Goal: Task Accomplishment & Management: Complete application form

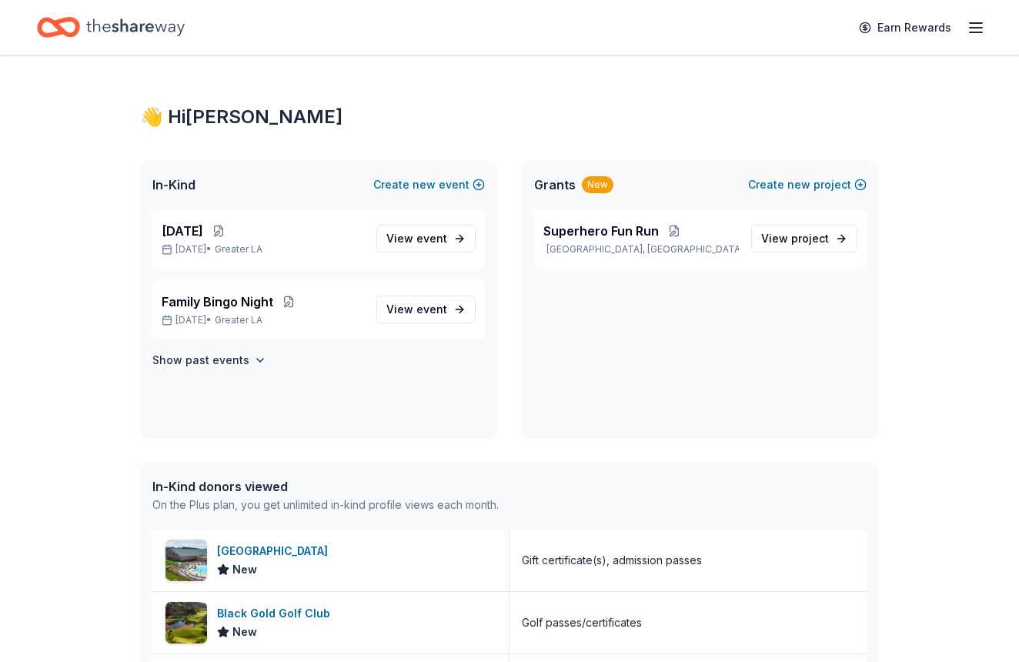
scroll to position [1, 0]
click at [826, 186] on button "Create new project" at bounding box center [807, 184] width 119 height 18
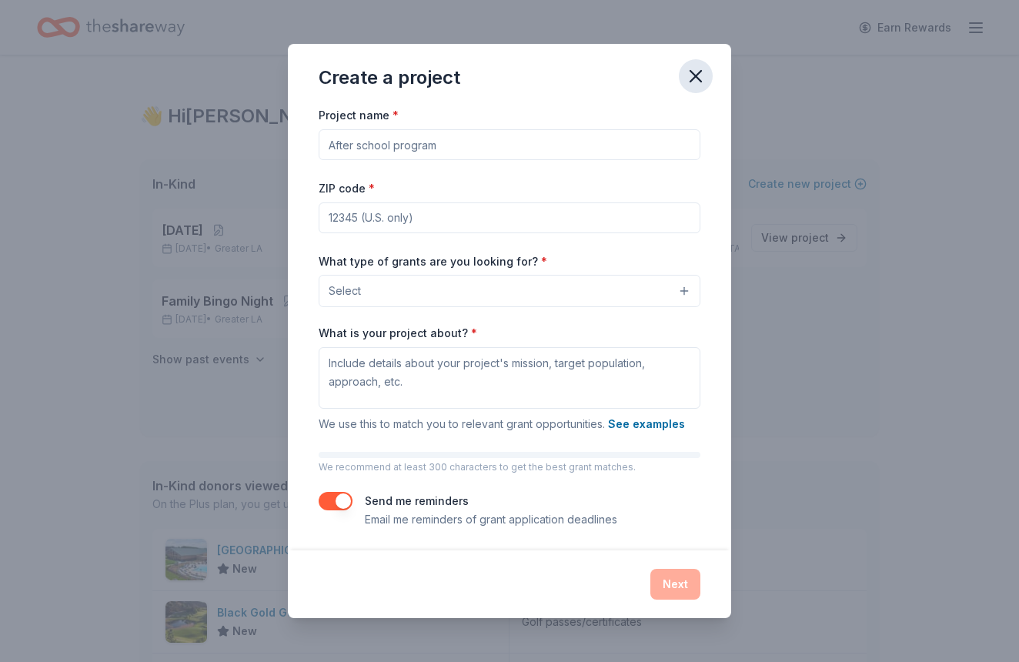
click at [695, 75] on icon "button" at bounding box center [695, 76] width 11 height 11
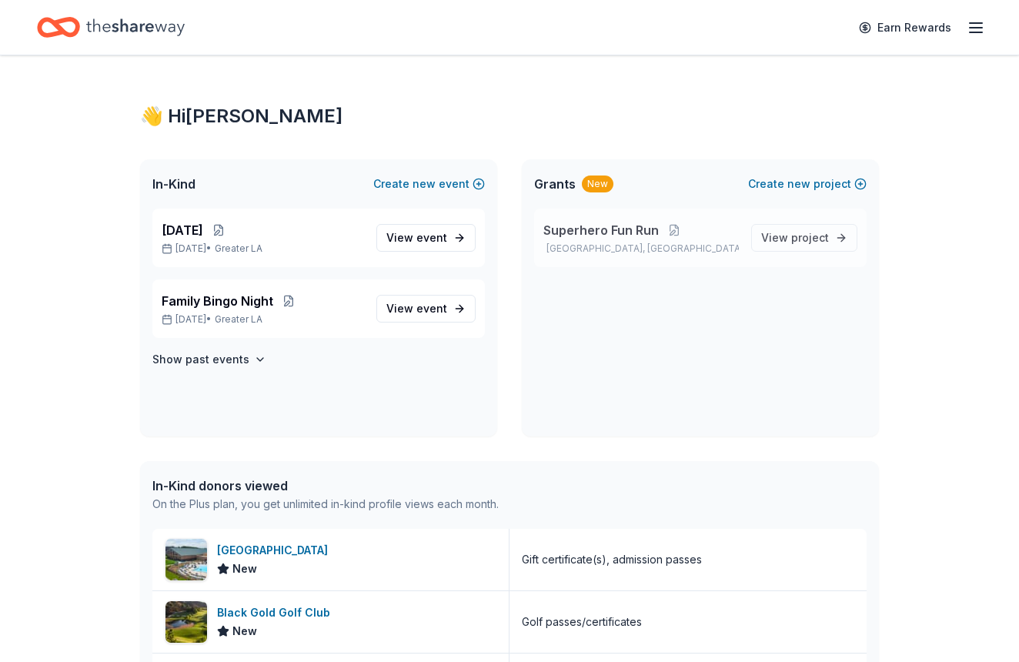
click at [636, 225] on span "Superhero Fun Run" at bounding box center [600, 230] width 115 height 18
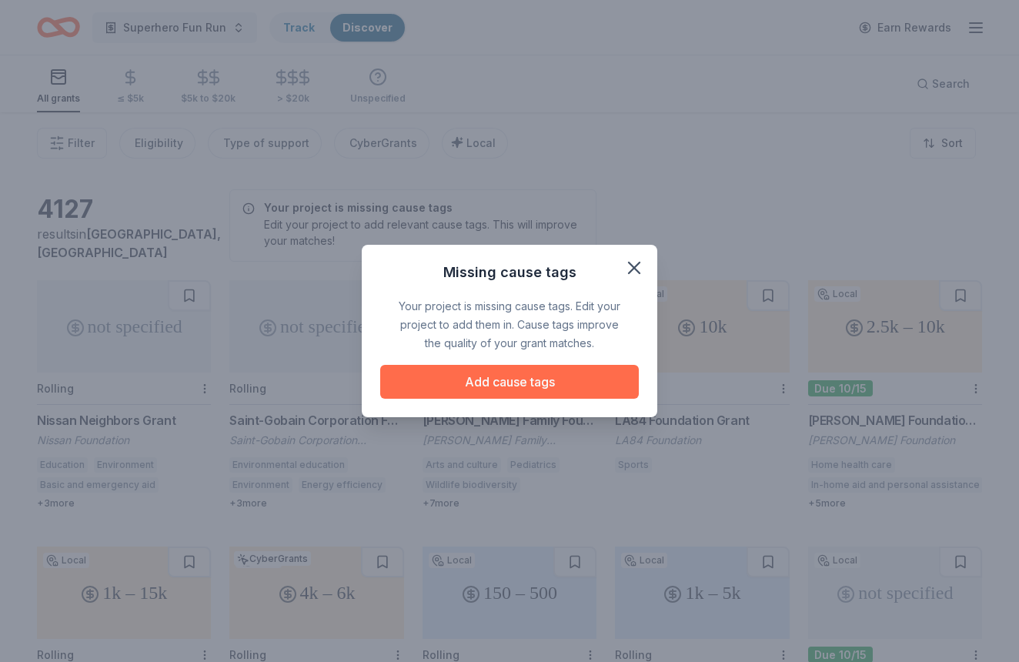
click at [546, 381] on button "Add cause tags" at bounding box center [509, 382] width 259 height 34
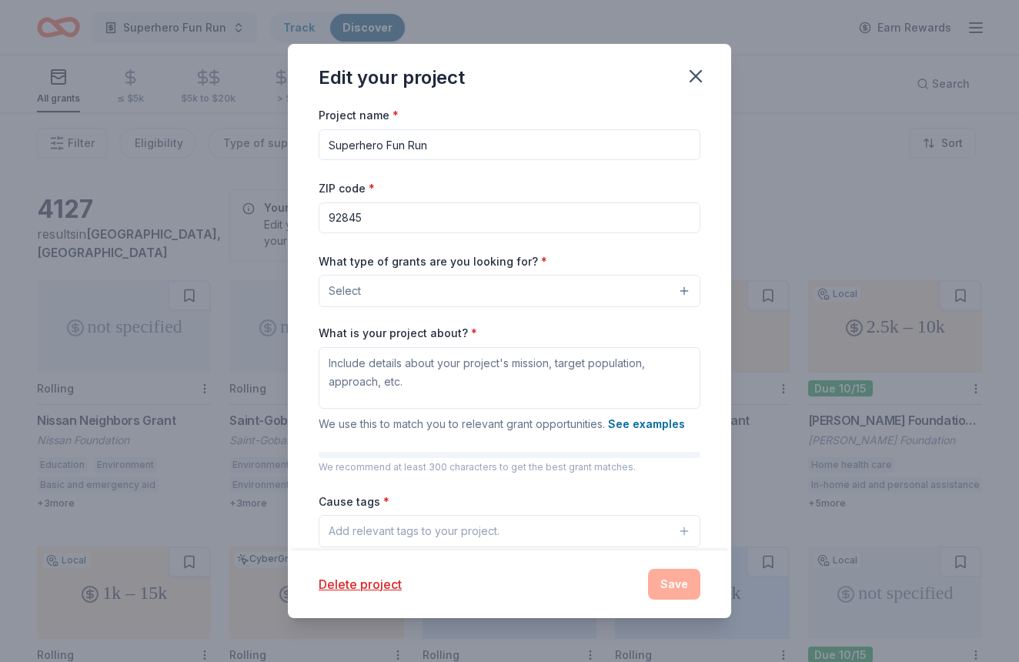
drag, startPoint x: 381, startPoint y: 144, endPoint x: 262, endPoint y: 139, distance: 119.4
click at [262, 139] on div "Edit your project Project name * Superhero Fun Run ZIP code * 92845 What type o…" at bounding box center [509, 331] width 1019 height 662
type input "All-Star Sports Fun Run"
click at [420, 282] on button "Select" at bounding box center [510, 291] width 382 height 32
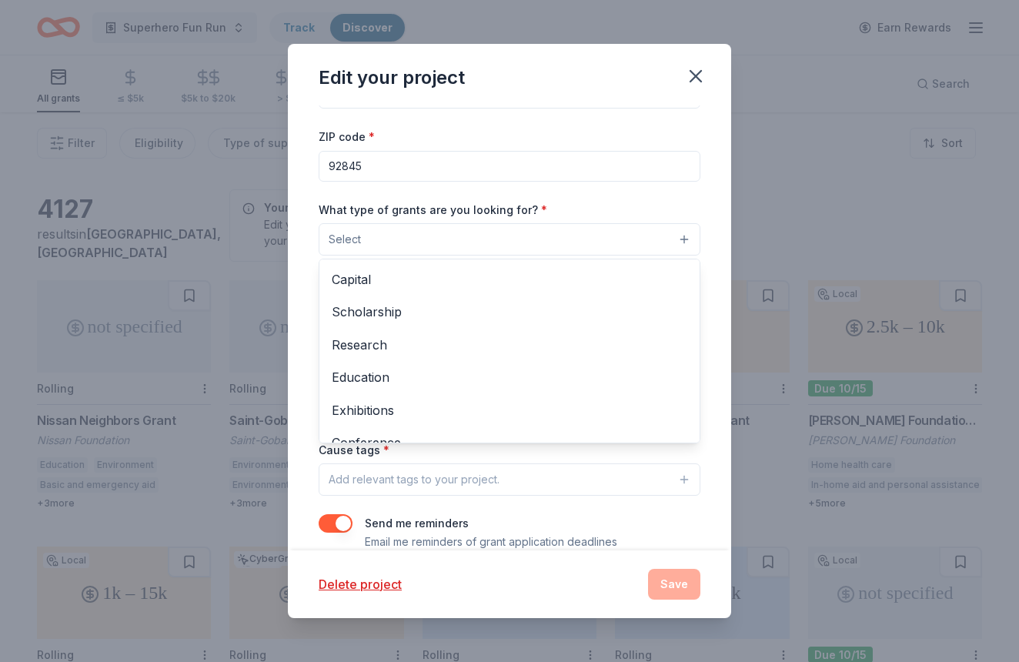
scroll to position [48, 0]
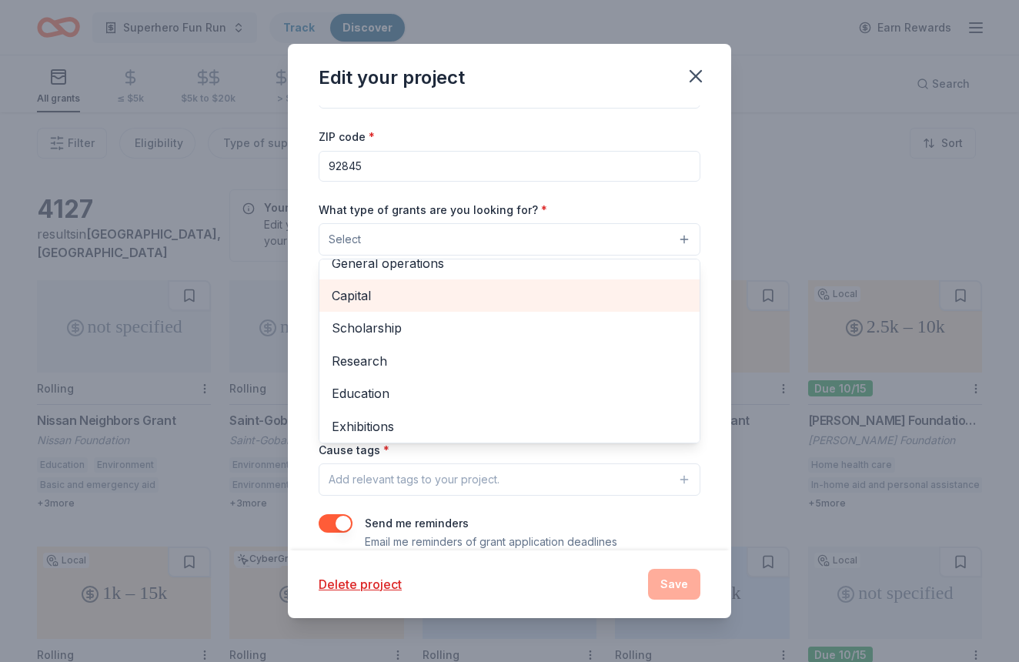
click at [399, 302] on span "Capital" at bounding box center [510, 296] width 356 height 20
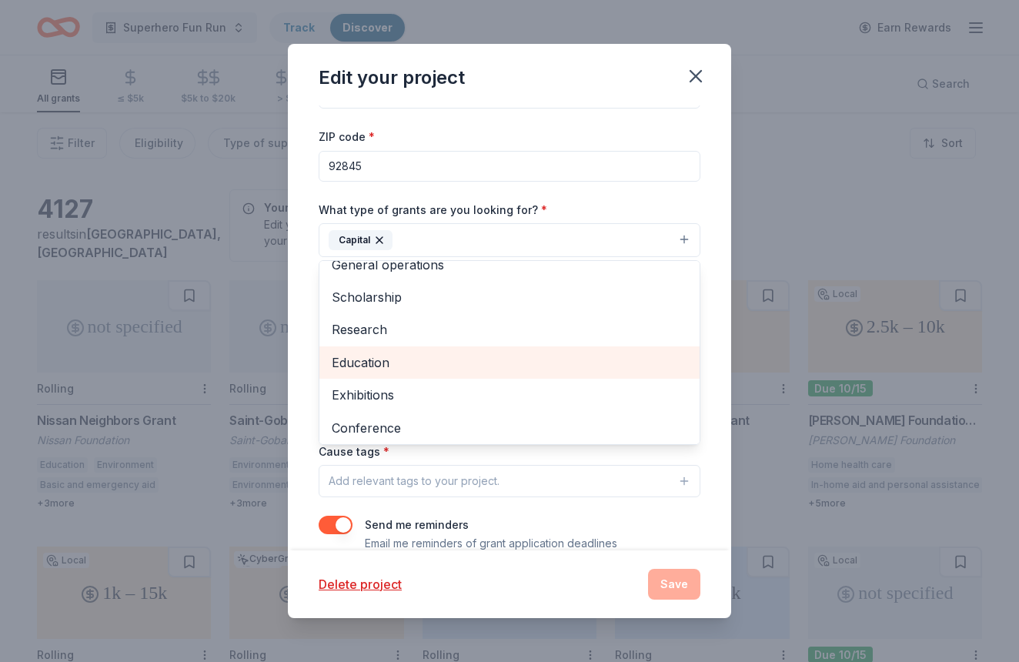
click at [500, 360] on span "Education" at bounding box center [510, 362] width 356 height 20
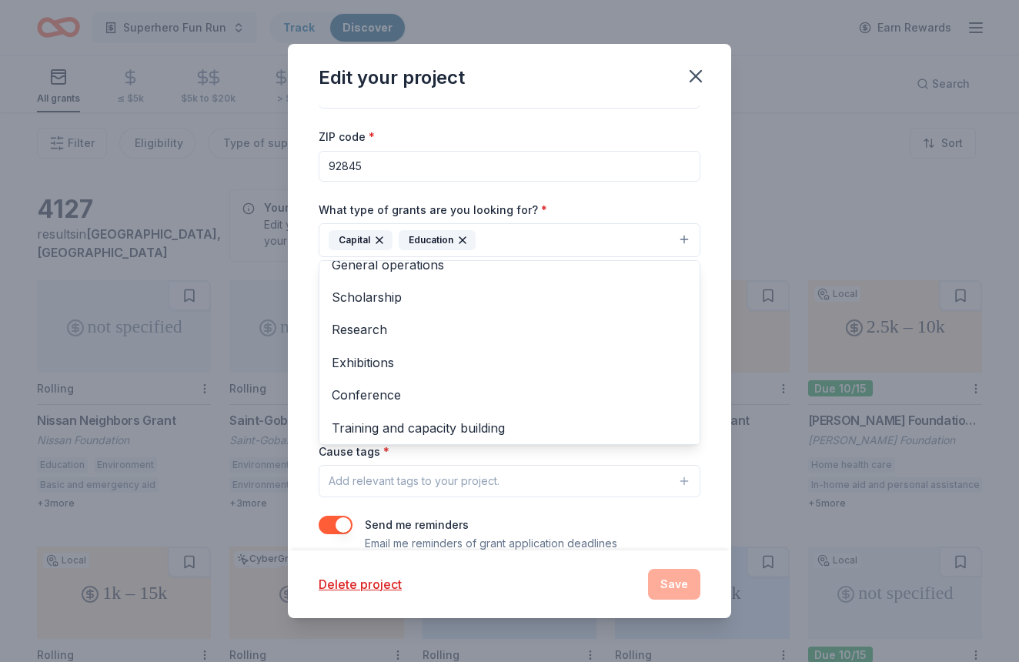
click at [630, 190] on div "Project name * All-Star Sports Fun Run ZIP code * 92845 What type of grants are…" at bounding box center [510, 303] width 382 height 499
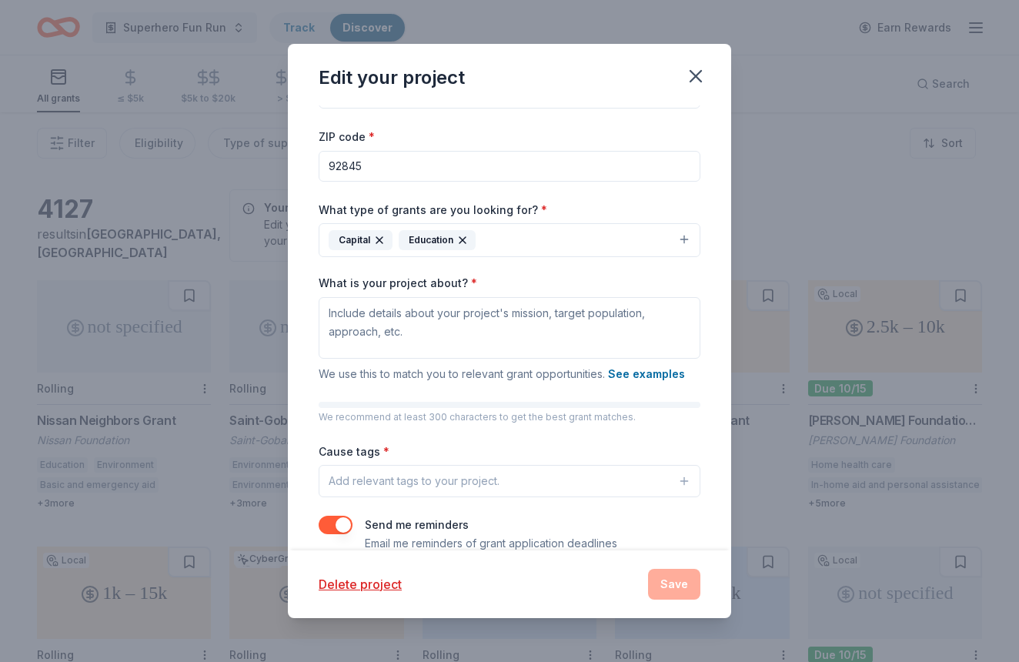
click at [631, 238] on button "Capital Education" at bounding box center [510, 240] width 382 height 34
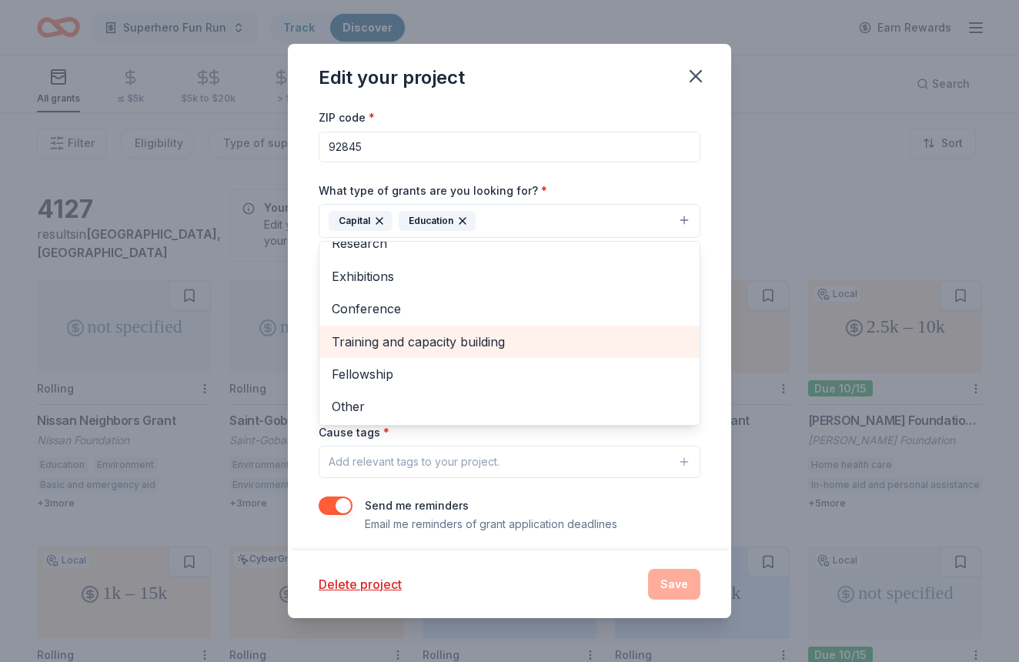
scroll to position [114, 0]
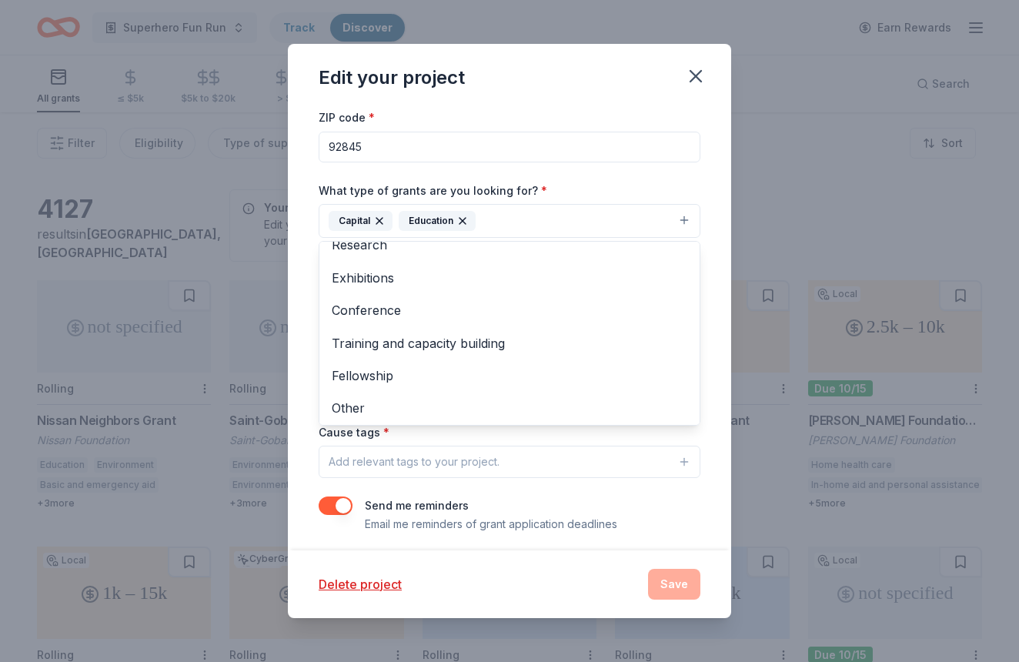
click at [677, 195] on div "What type of grants are you looking for? * Capital Education Projects & program…" at bounding box center [510, 210] width 382 height 58
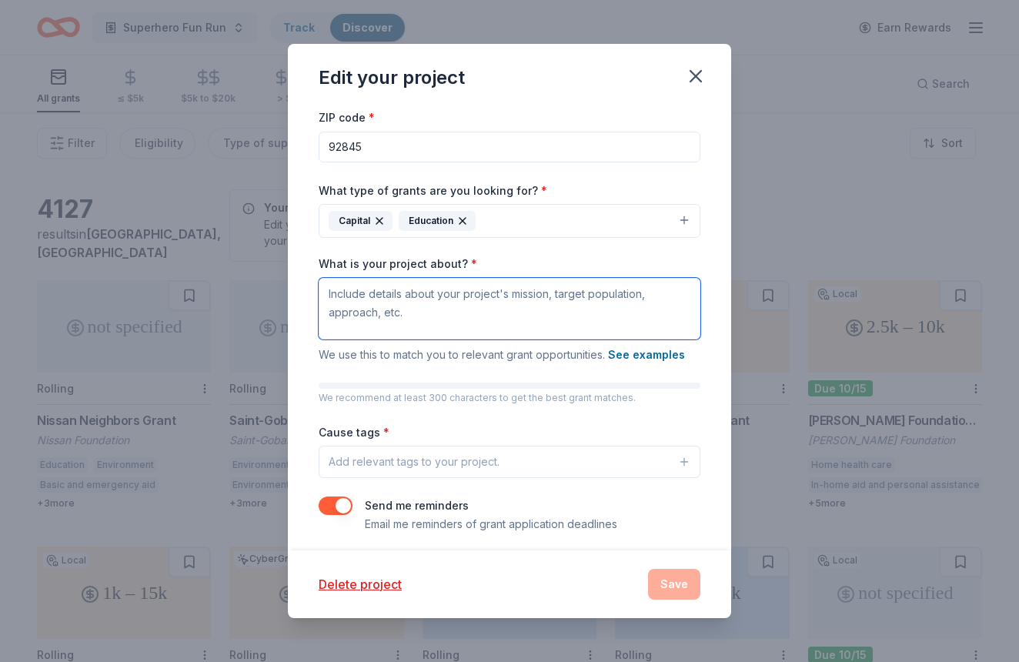
click at [527, 299] on textarea "What is your project about? *" at bounding box center [510, 309] width 382 height 62
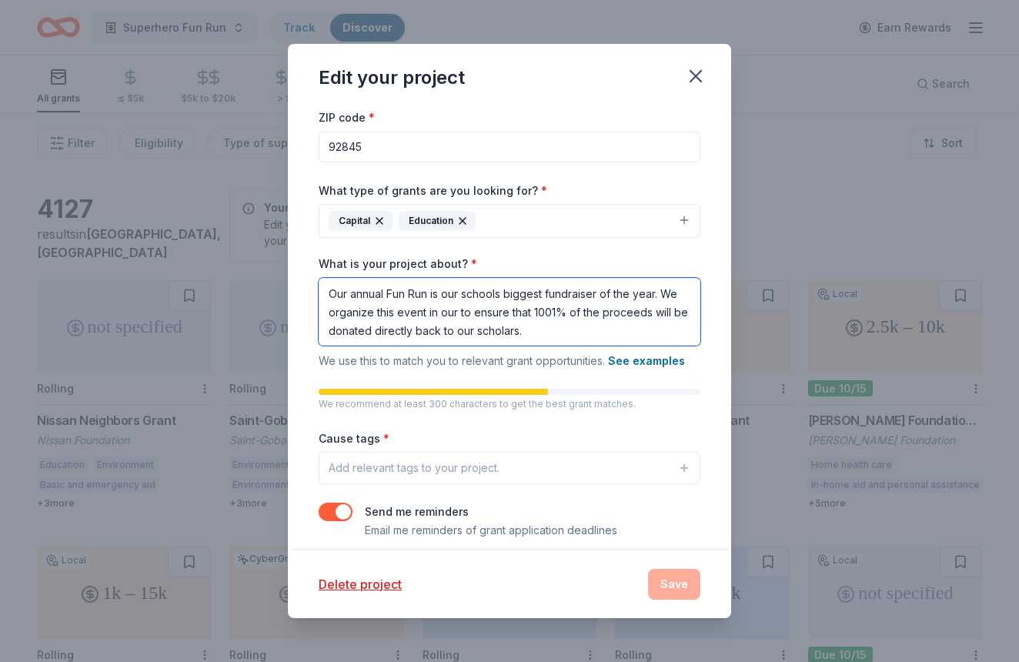
click at [556, 310] on textarea "Our annual Fun Run is our schools biggest fundraiser of the year. We organize t…" at bounding box center [510, 312] width 382 height 68
click at [573, 334] on textarea "Our annual Fun Run is our schools biggest fundraiser of the year. We organize t…" at bounding box center [510, 312] width 382 height 68
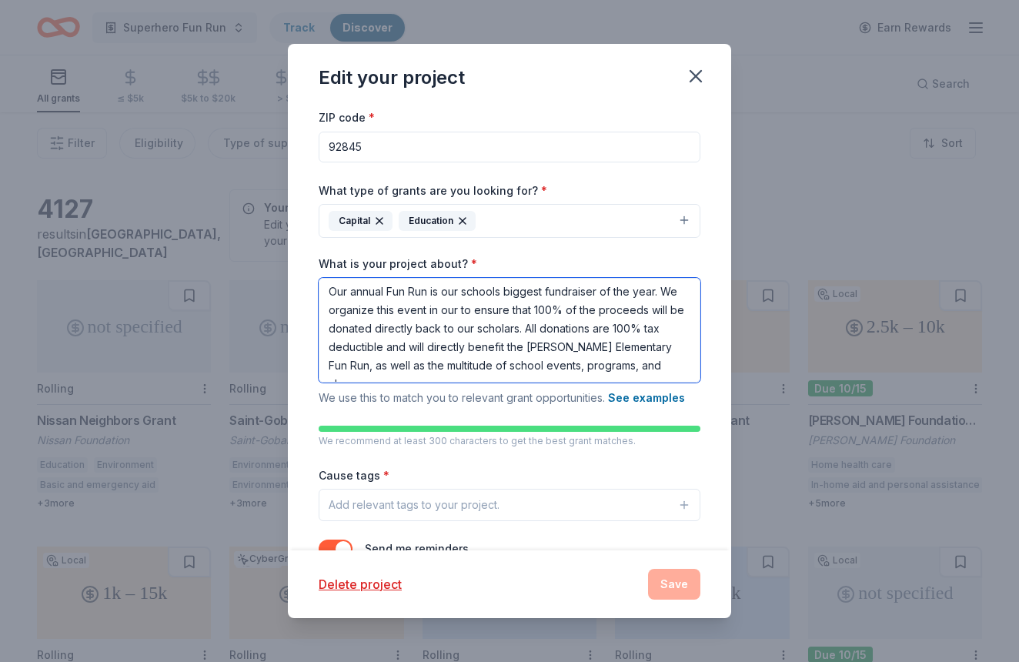
scroll to position [2, 0]
type textarea "Our annual Fun Run is our schools biggest fundraiser of the year. We organize t…"
click at [464, 508] on div "Add relevant tags to your project." at bounding box center [414, 505] width 171 height 18
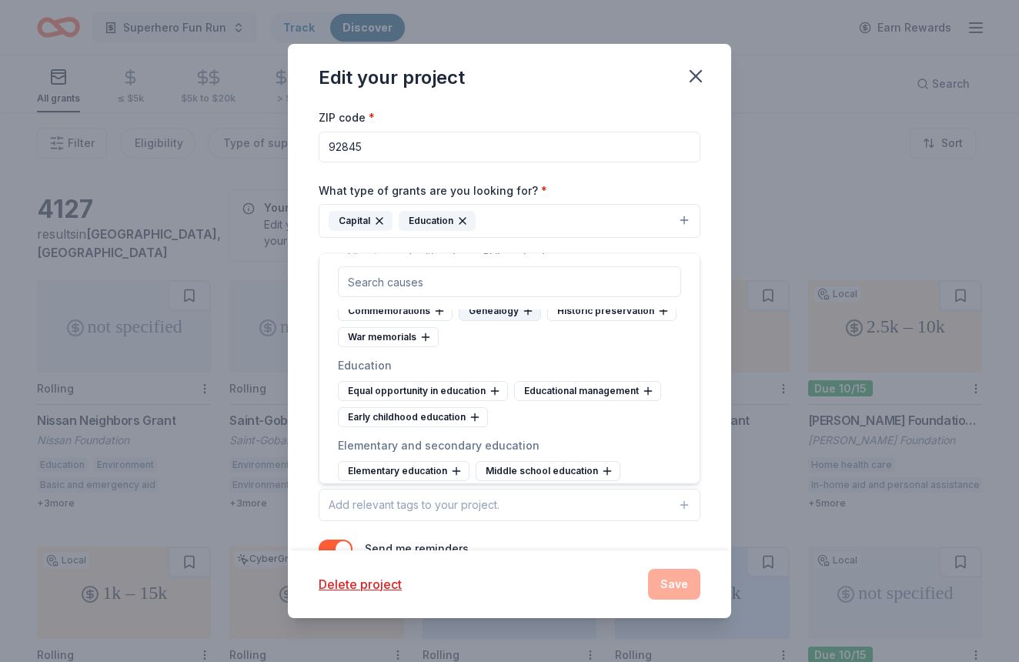
scroll to position [616, 0]
click at [443, 419] on div "Early childhood education" at bounding box center [413, 417] width 150 height 20
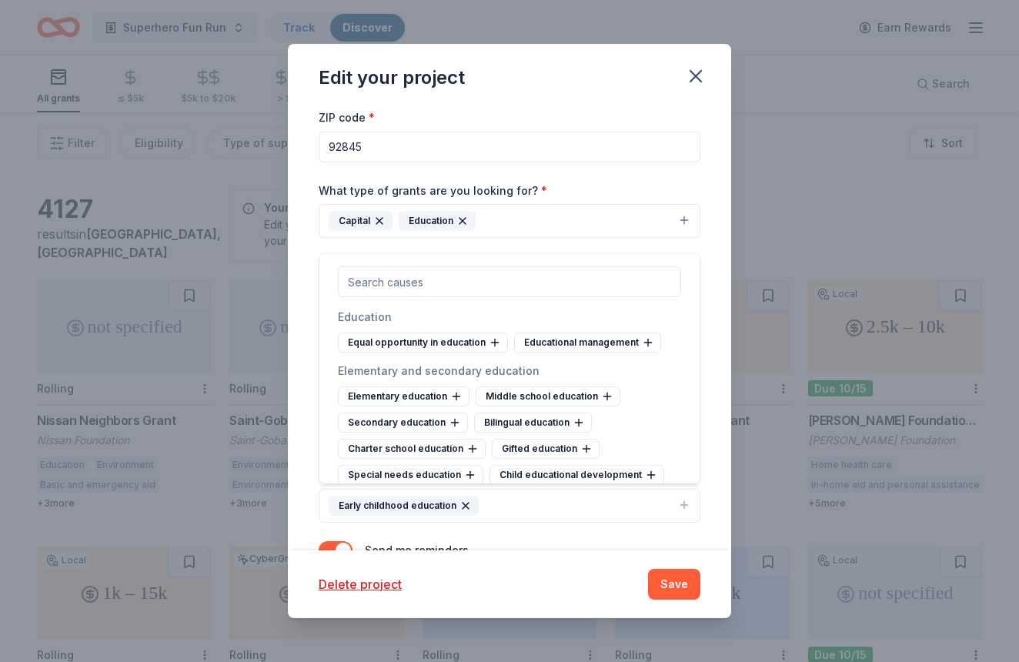
scroll to position [665, 0]
click at [434, 400] on div "Elementary education" at bounding box center [404, 396] width 132 height 20
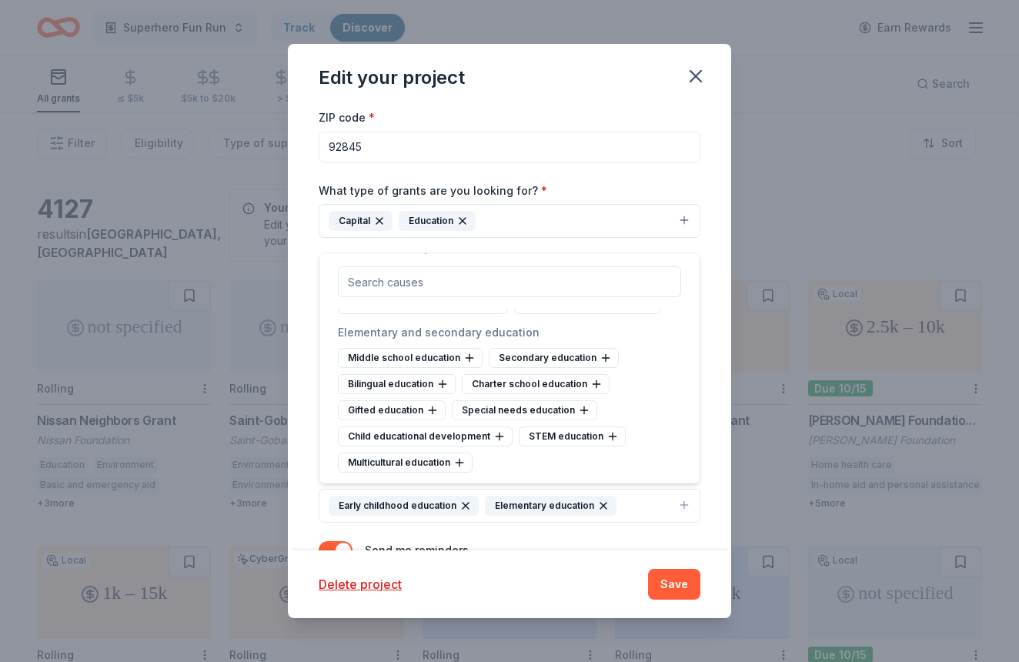
scroll to position [711, 0]
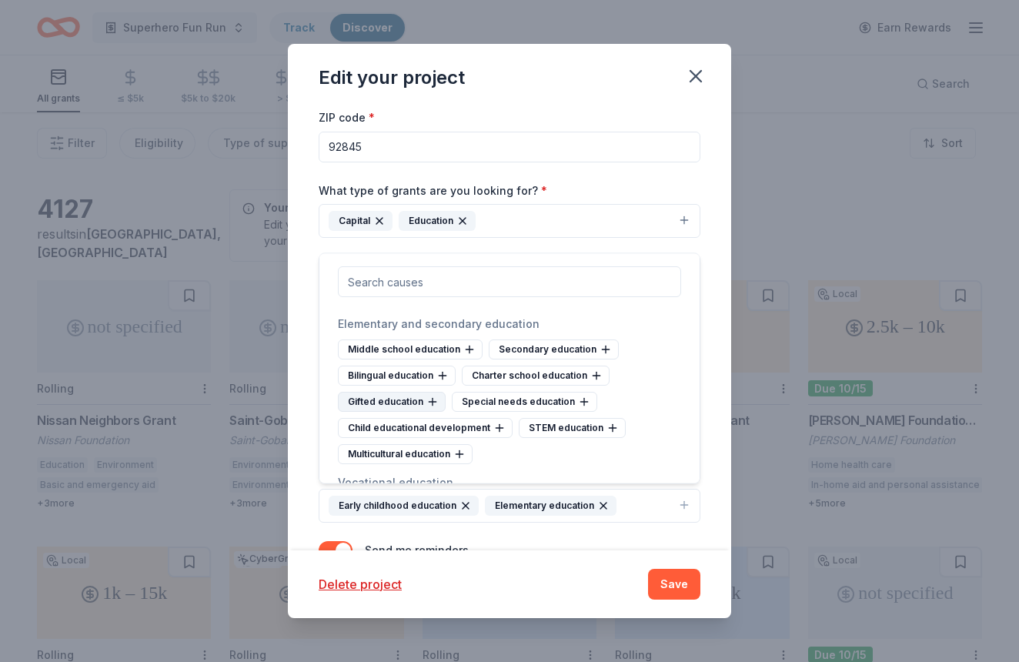
click at [413, 399] on div "Gifted education" at bounding box center [392, 402] width 108 height 20
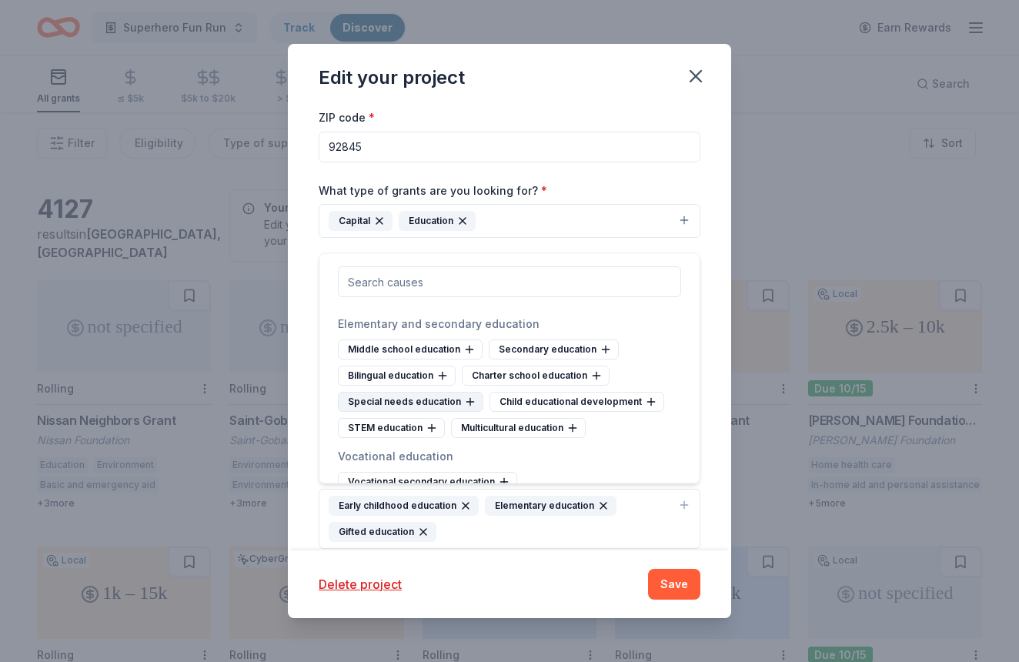
click at [415, 401] on div "Special needs education" at bounding box center [410, 402] width 145 height 20
click at [570, 405] on div "STEM education" at bounding box center [572, 402] width 107 height 20
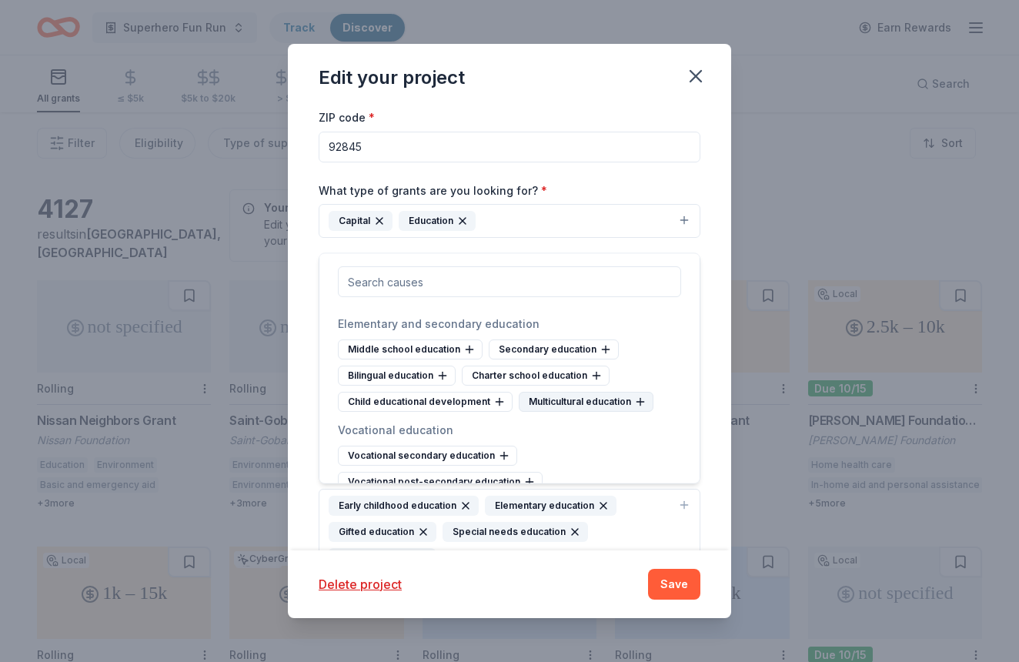
click at [592, 402] on div "Multicultural education" at bounding box center [586, 402] width 135 height 20
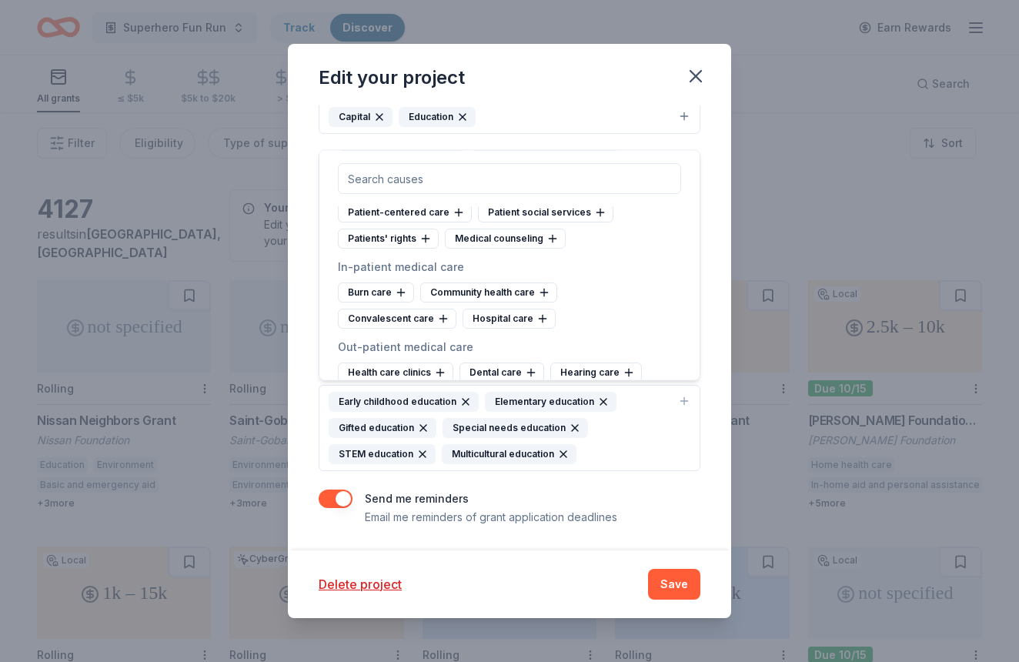
scroll to position [174, 0]
click at [337, 498] on button "button" at bounding box center [336, 499] width 34 height 18
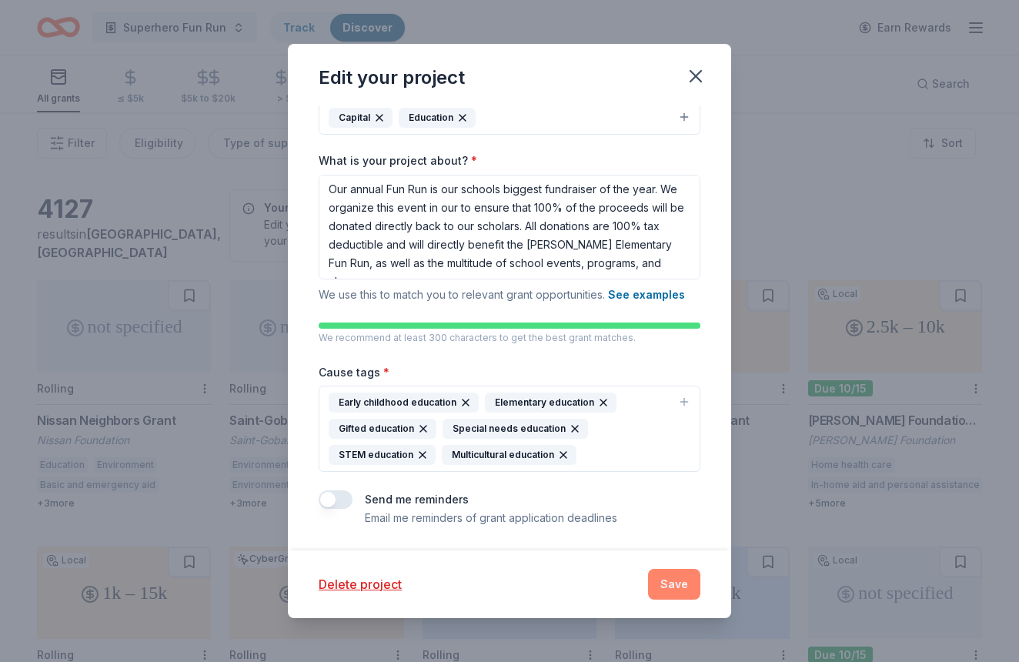
click at [675, 589] on button "Save" at bounding box center [674, 584] width 52 height 31
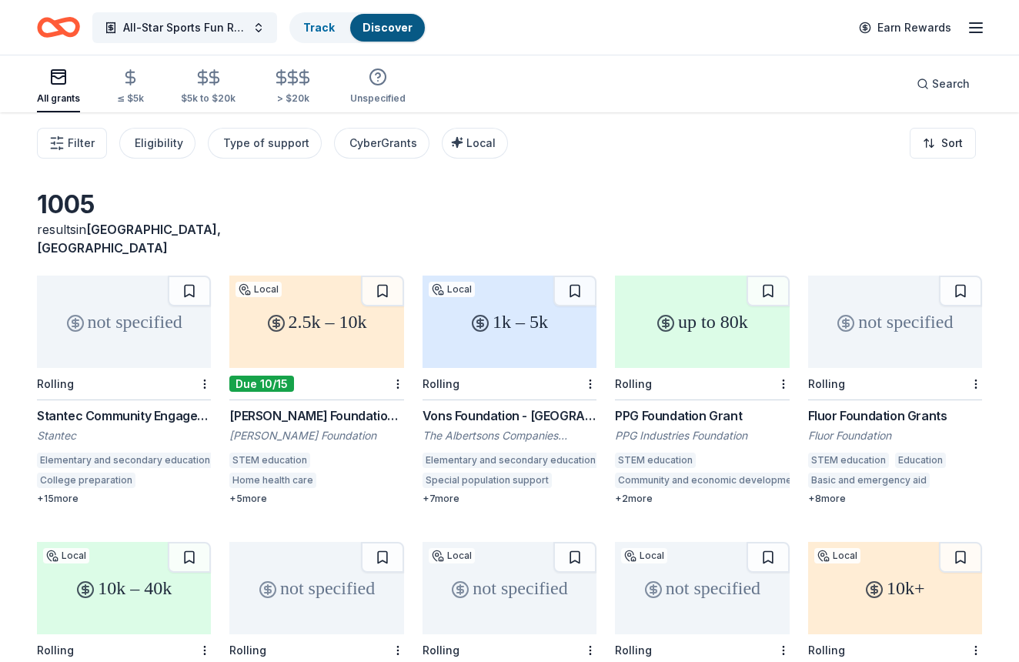
click at [479, 316] on div "1k – 5k" at bounding box center [509, 322] width 174 height 92
click at [252, 29] on button "All-Star Sports Fun Run" at bounding box center [184, 27] width 185 height 31
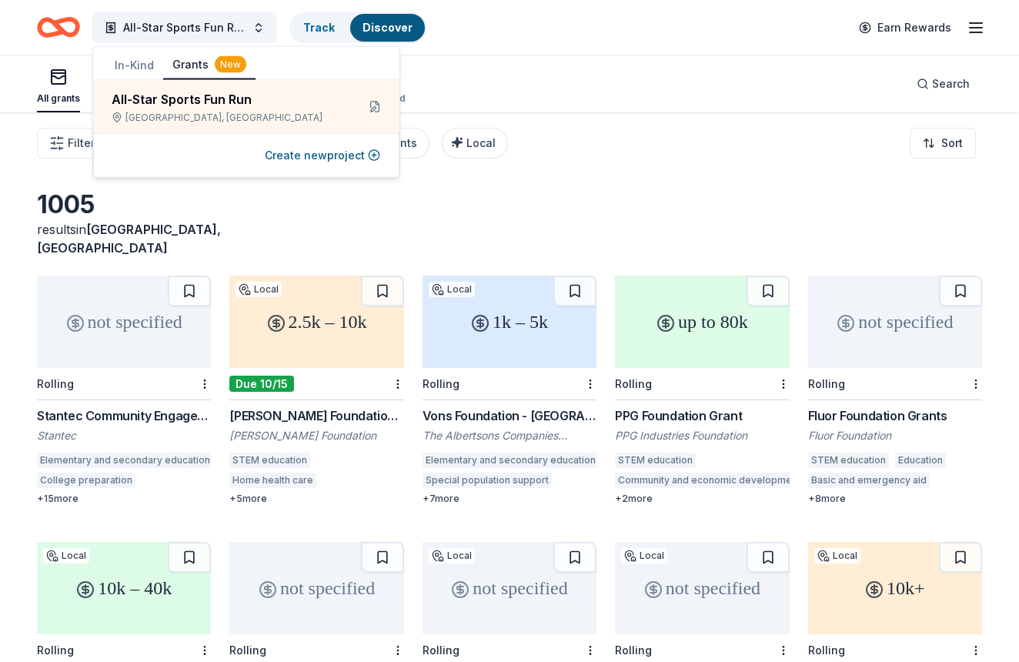
click at [142, 62] on button "In-Kind" at bounding box center [134, 66] width 58 height 28
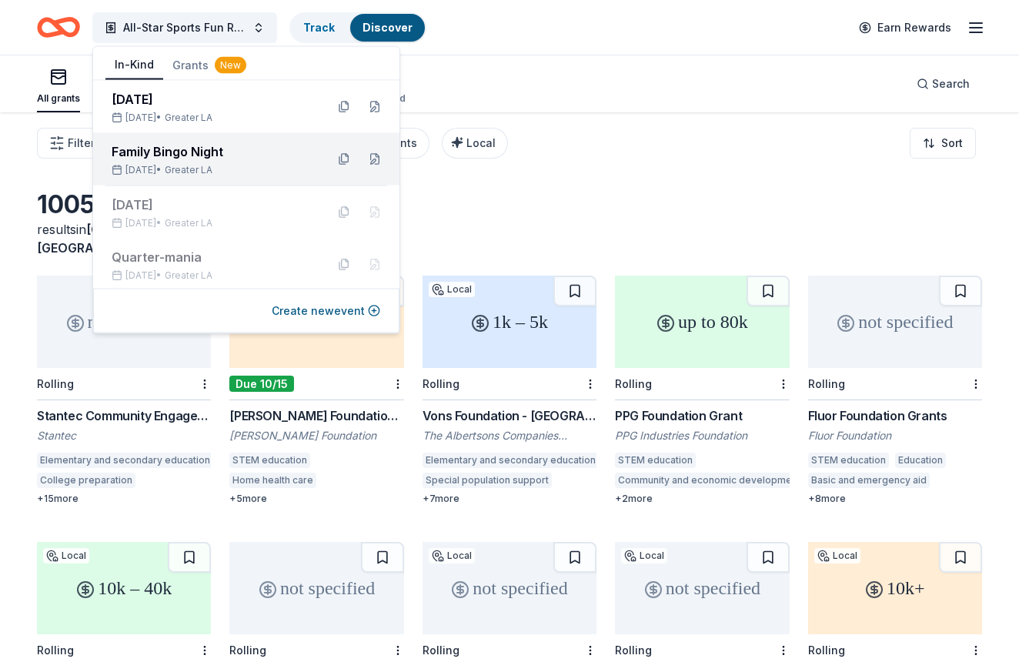
click at [146, 159] on div "Family Bingo Night" at bounding box center [213, 151] width 202 height 18
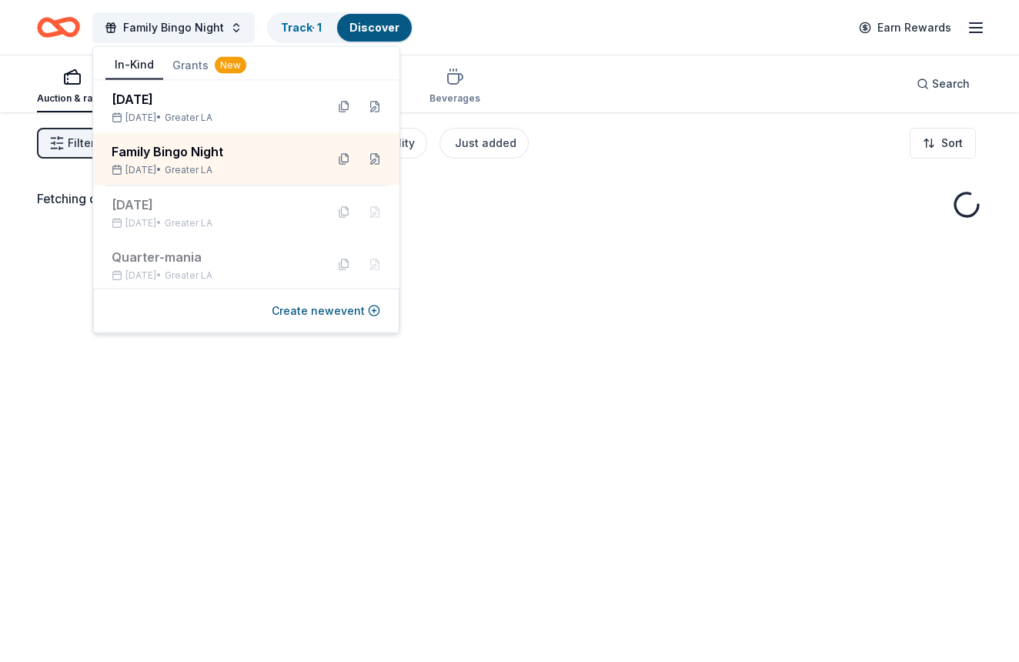
click at [649, 229] on div "Fetching donors, one moment..." at bounding box center [509, 443] width 1019 height 662
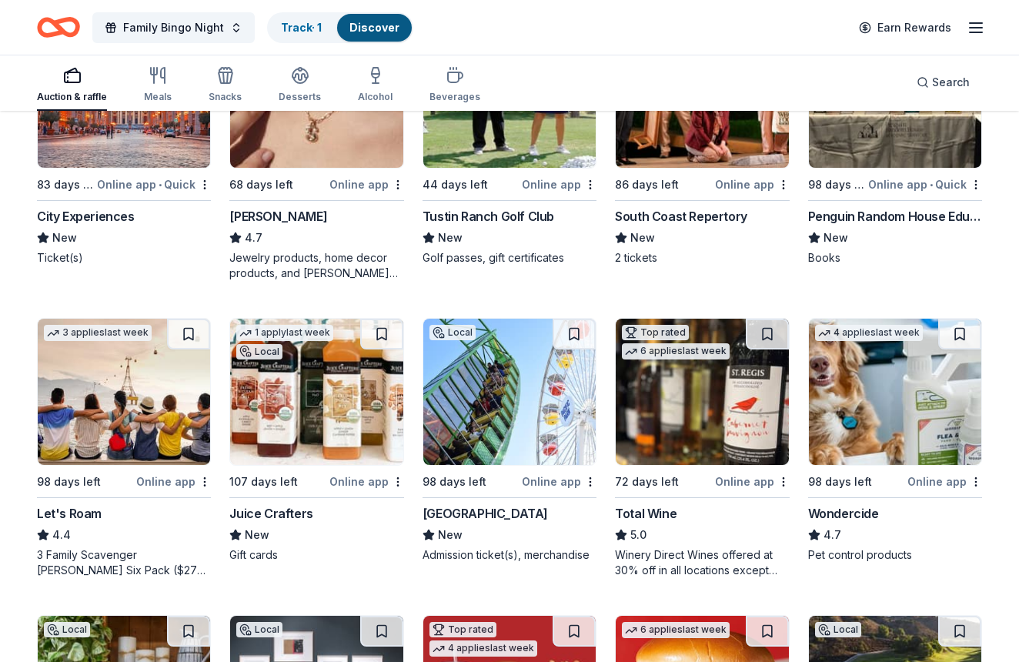
scroll to position [575, 0]
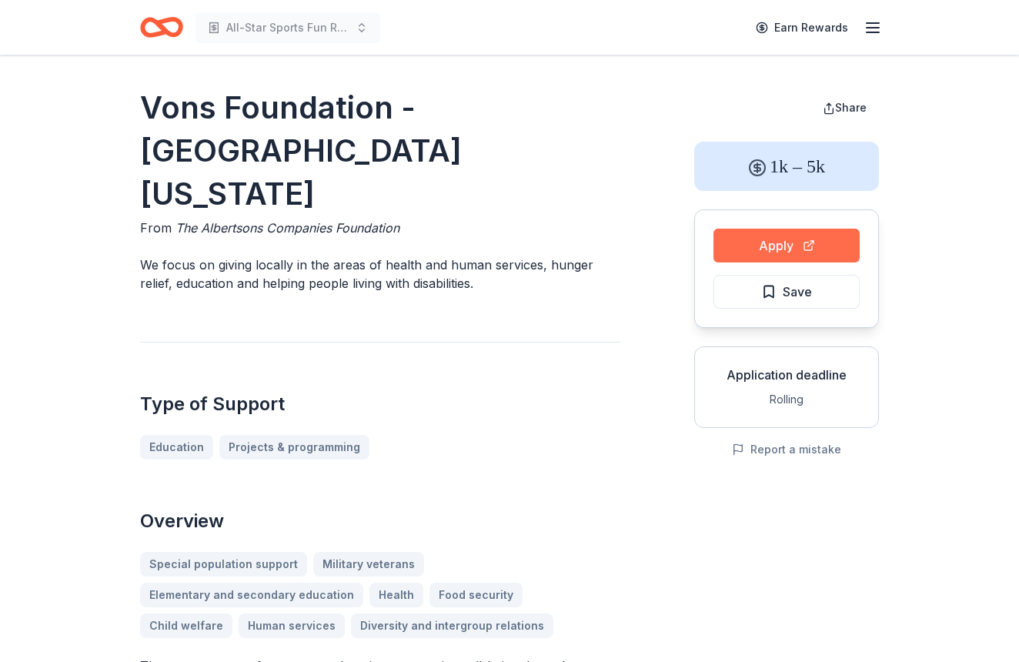
click at [751, 244] on button "Apply" at bounding box center [786, 246] width 146 height 34
